Goal: Task Accomplishment & Management: Use online tool/utility

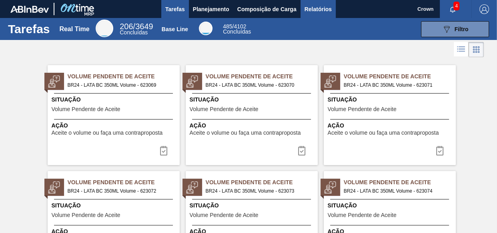
click at [327, 7] on span "Relatórios" at bounding box center [318, 9] width 27 height 10
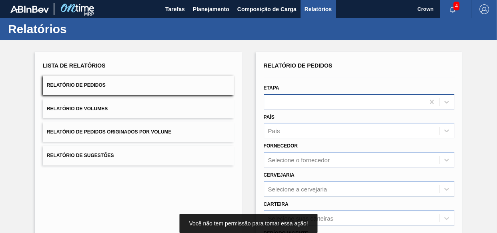
click at [314, 106] on div at bounding box center [344, 102] width 161 height 12
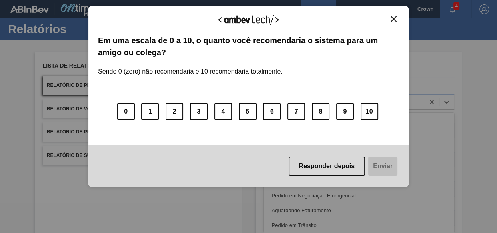
click at [392, 20] on img "Close" at bounding box center [394, 19] width 6 height 6
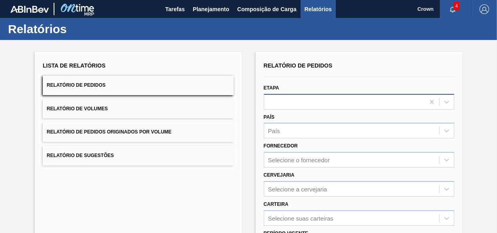
click at [287, 102] on div at bounding box center [344, 102] width 161 height 12
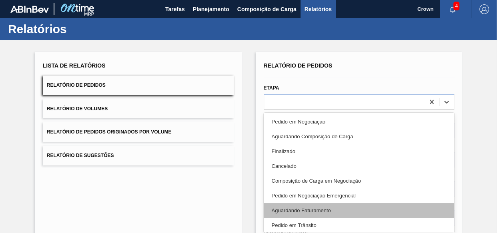
click at [296, 212] on div "Aguardando Faturamento" at bounding box center [359, 210] width 191 height 15
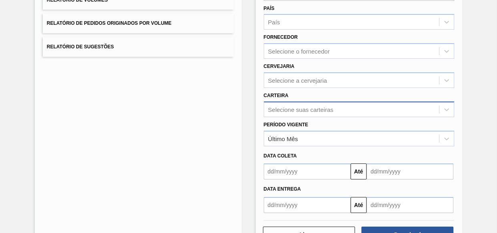
click at [288, 107] on div "Relatório de Pedidos Etapa option Aguardando Faturamento, selected. Select is f…" at bounding box center [359, 82] width 191 height 262
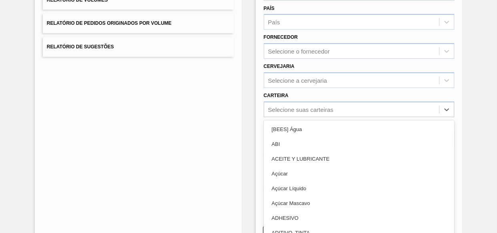
scroll to position [118, 0]
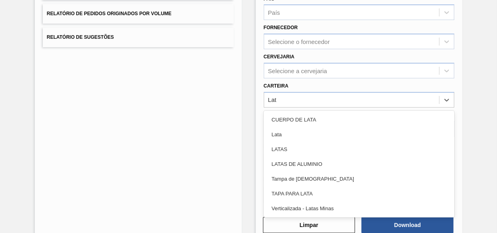
type input "Lata"
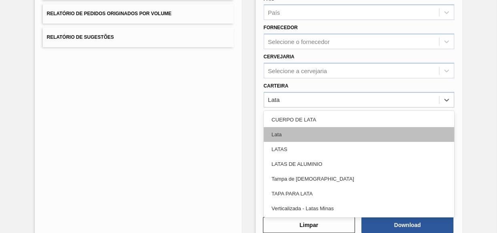
click at [293, 139] on div "Lata" at bounding box center [359, 134] width 191 height 15
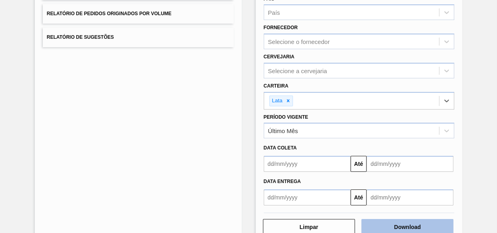
click at [385, 227] on button "Download" at bounding box center [407, 227] width 92 height 16
